Goal: Task Accomplishment & Management: Complete application form

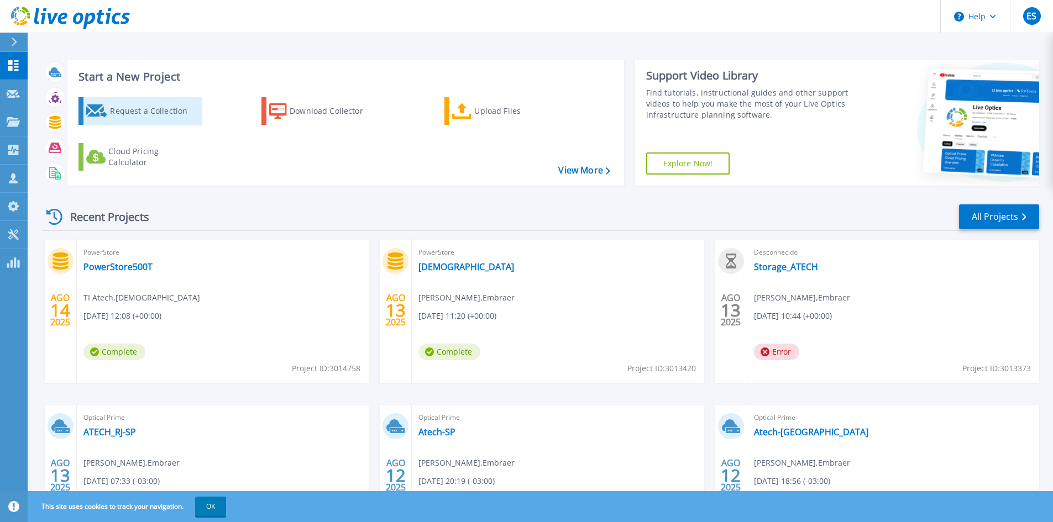
click at [135, 112] on div "Request a Collection" at bounding box center [154, 111] width 88 height 22
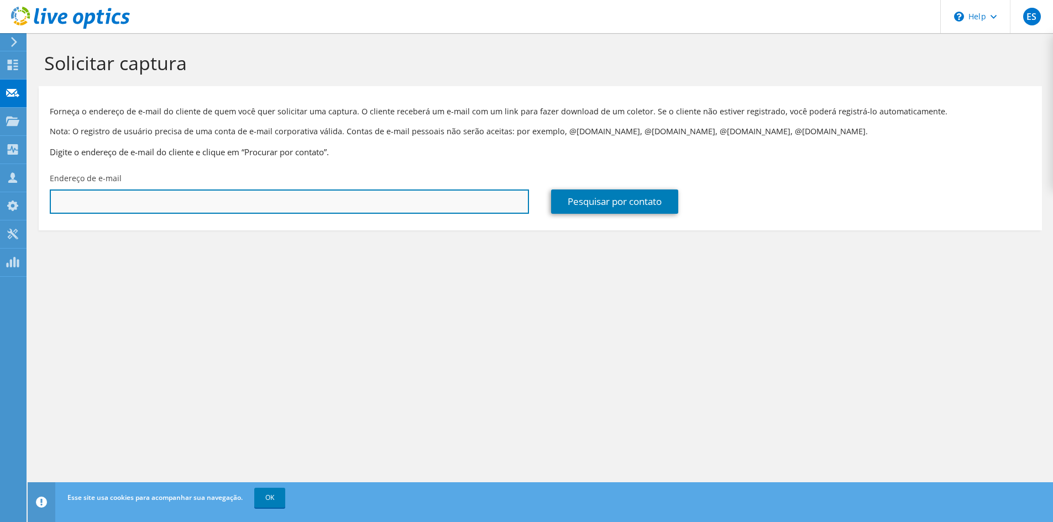
click at [92, 212] on input "text" at bounding box center [289, 202] width 479 height 24
paste input "9902734@prestadorserv.com.br"
type input "9902734@prestadorserv.com.br"
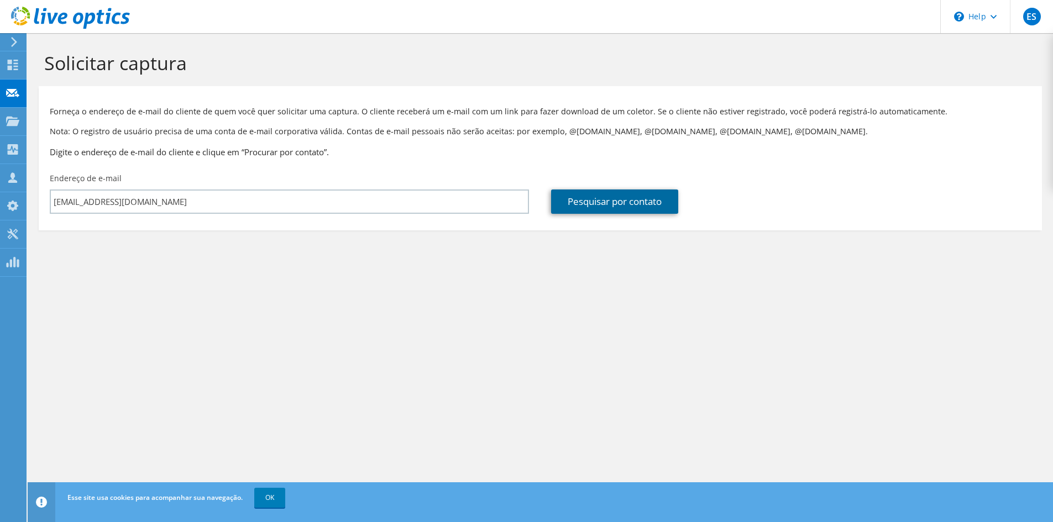
click at [610, 207] on link "Pesquisar por contato" at bounding box center [614, 202] width 127 height 24
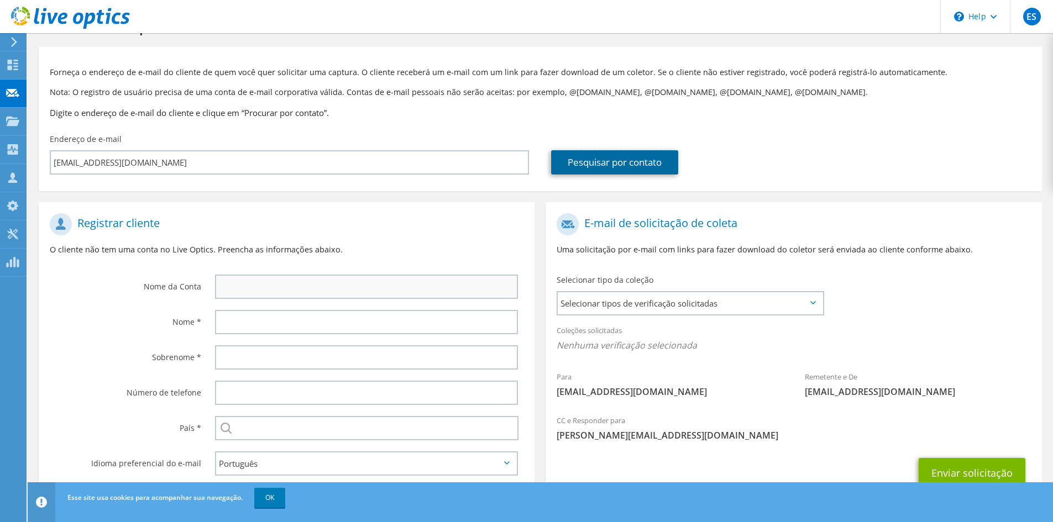
scroll to position [82, 0]
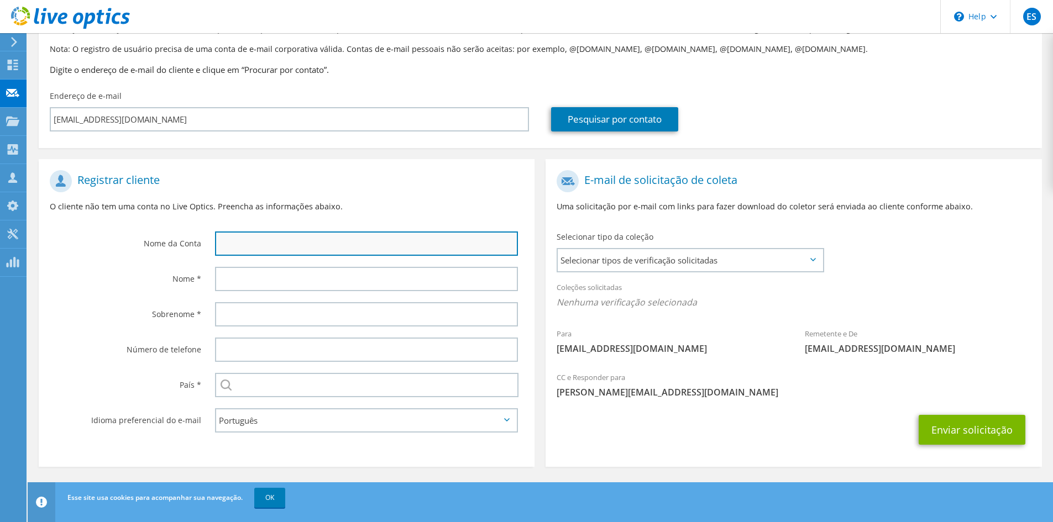
click at [267, 248] on input "text" at bounding box center [366, 244] width 303 height 24
type input "Crefisa"
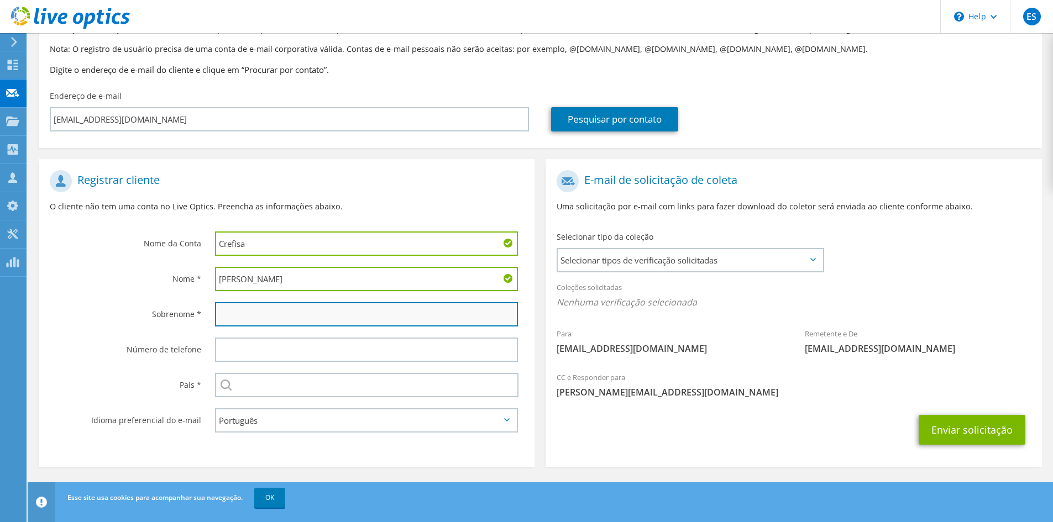
click at [256, 316] on input "text" at bounding box center [366, 314] width 303 height 24
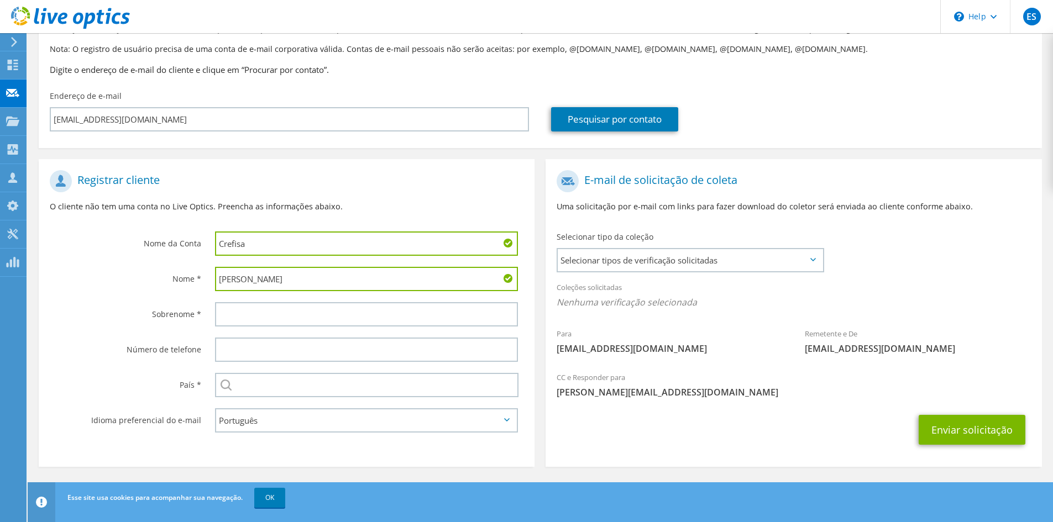
click at [285, 284] on input "Jonas" at bounding box center [366, 279] width 303 height 24
type input "Jonas Presse"
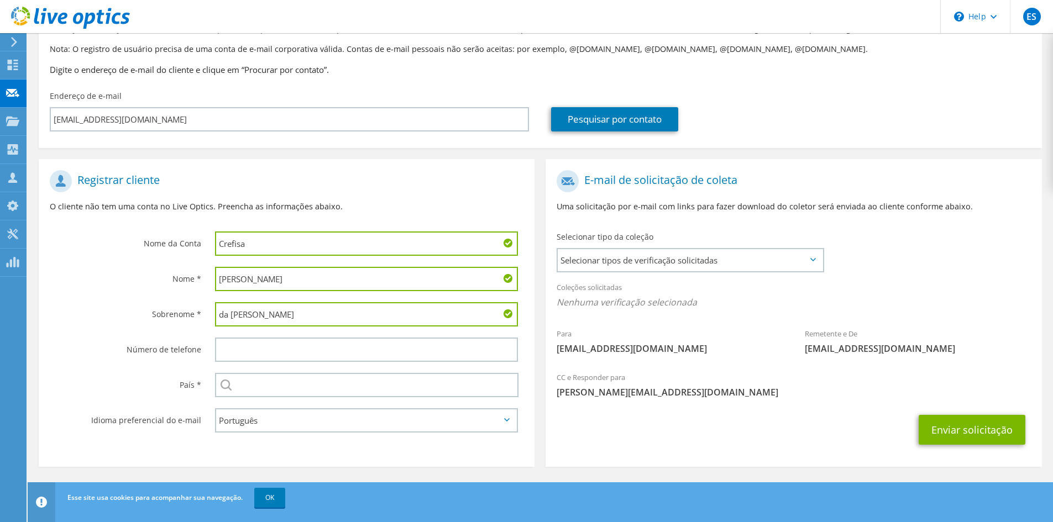
type input "da Silva"
type input "1"
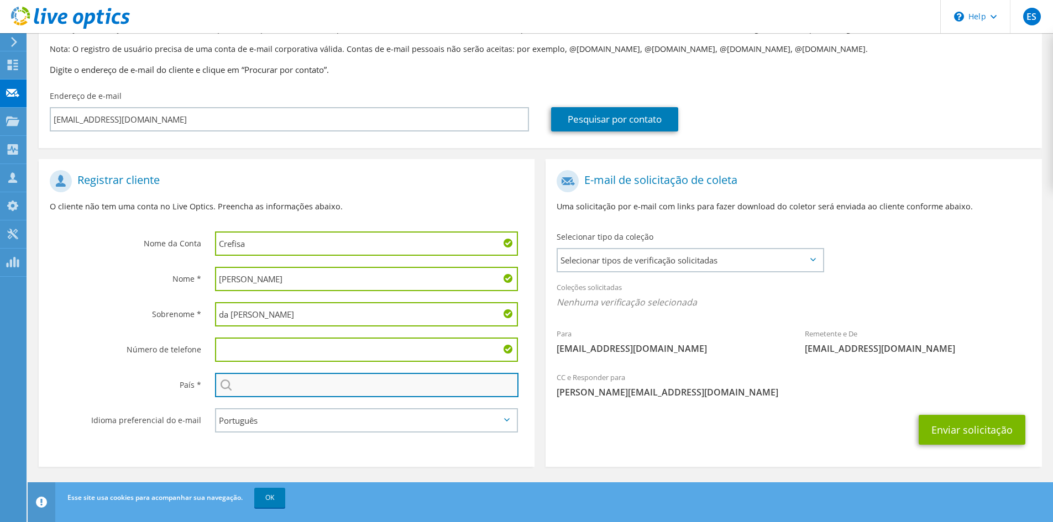
click at [275, 385] on input "text" at bounding box center [366, 385] width 303 height 24
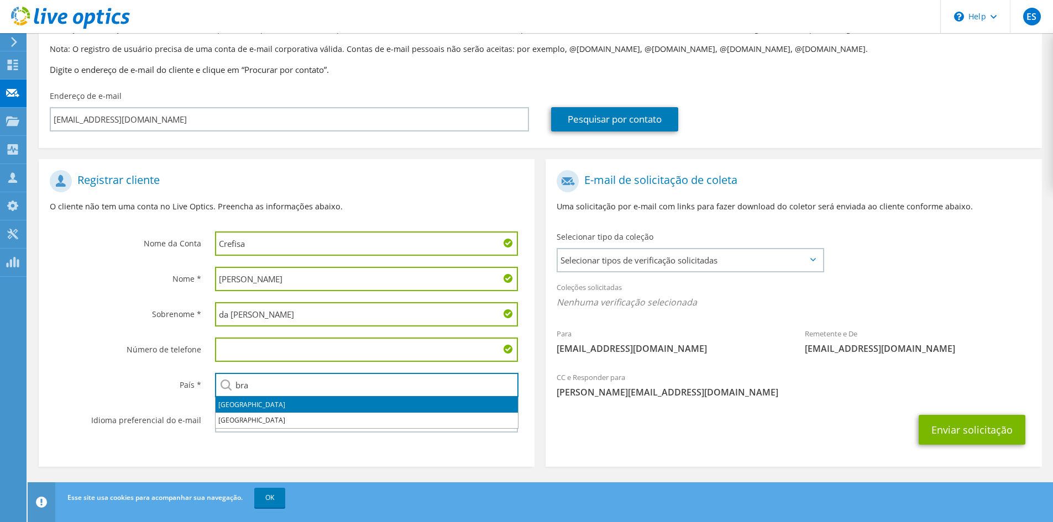
click at [233, 407] on li "Brasil" at bounding box center [367, 404] width 302 height 15
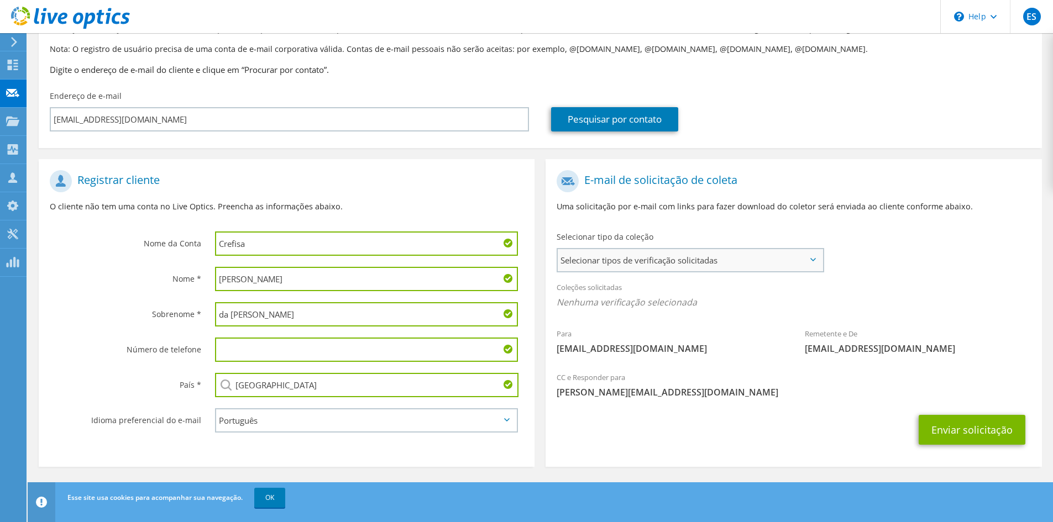
type input "Brasil"
click at [680, 257] on span "Selecionar tipos de verificação solicitadas" at bounding box center [690, 260] width 265 height 22
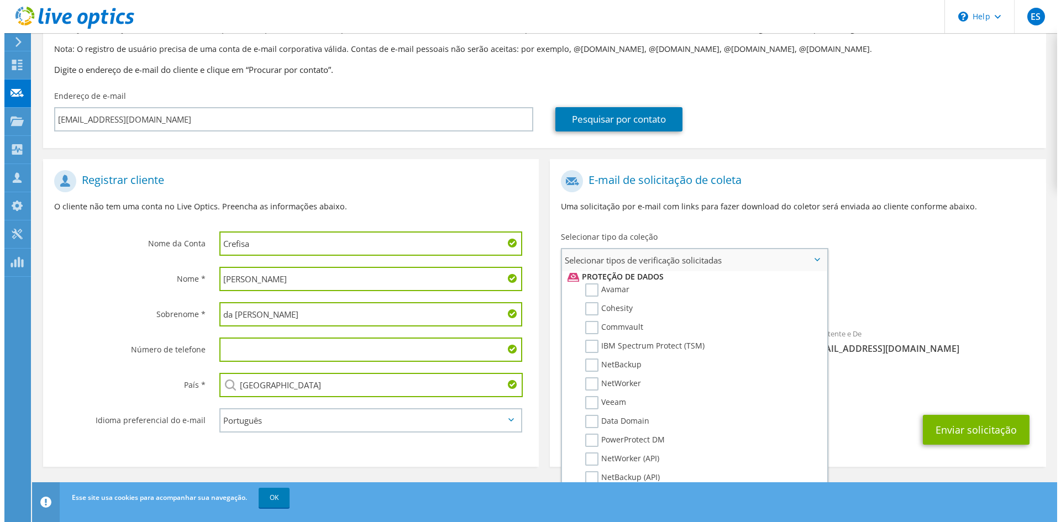
scroll to position [497, 0]
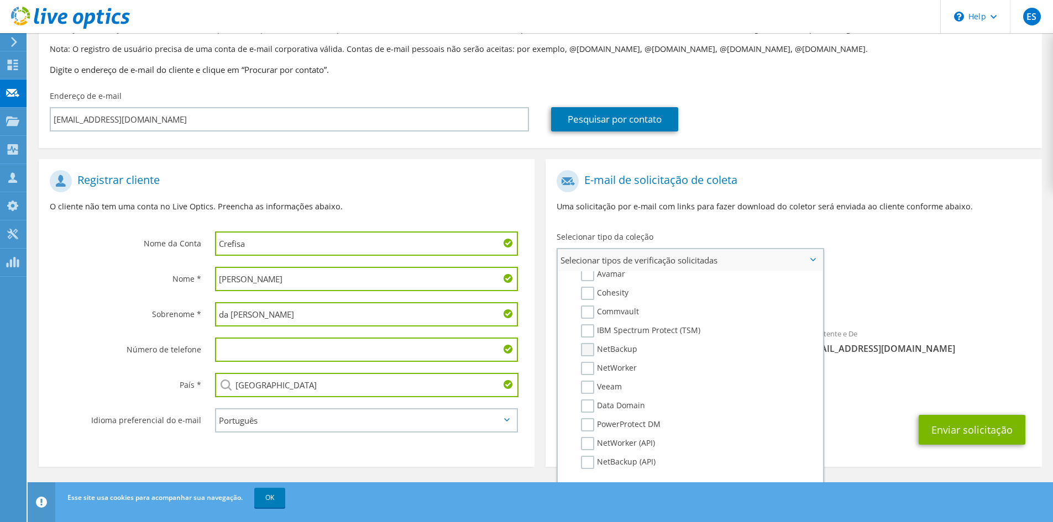
click at [587, 352] on label "NetBackup" at bounding box center [609, 349] width 56 height 13
click at [0, 0] on input "NetBackup" at bounding box center [0, 0] width 0 height 0
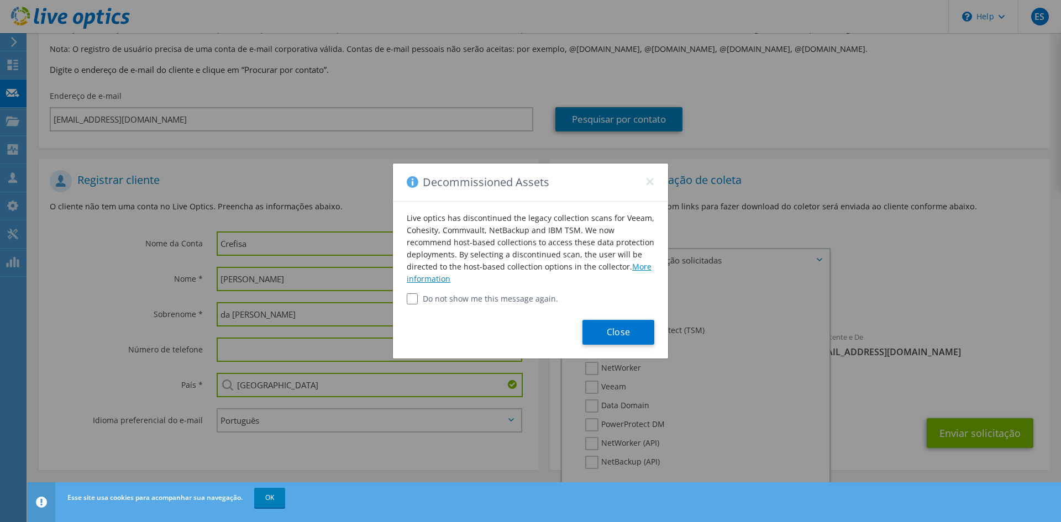
click at [637, 269] on link "More information" at bounding box center [529, 272] width 245 height 23
